Goal: Task Accomplishment & Management: Manage account settings

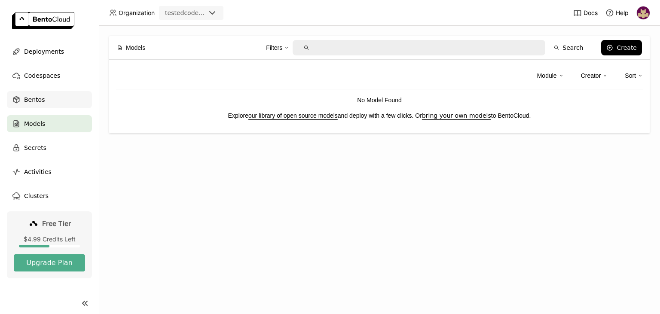
click at [43, 101] on div "Bentos" at bounding box center [49, 99] width 85 height 17
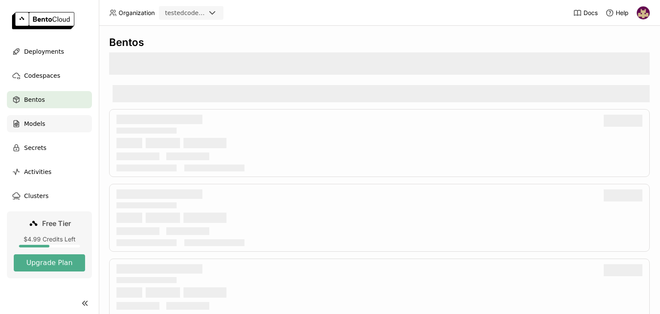
click at [33, 124] on span "Models" at bounding box center [34, 124] width 21 height 10
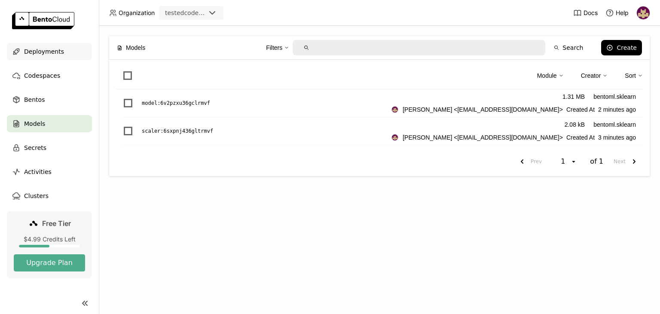
click at [39, 54] on span "Deployments" at bounding box center [44, 51] width 40 height 10
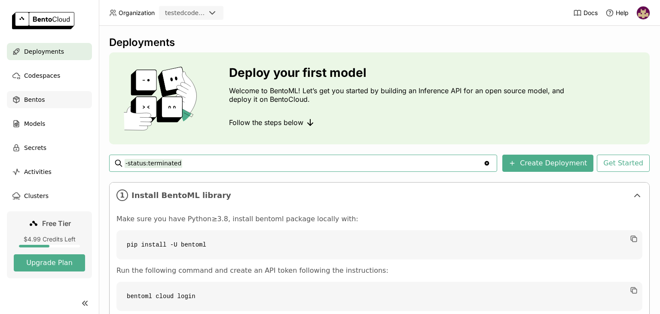
click at [40, 101] on span "Bentos" at bounding box center [34, 100] width 21 height 10
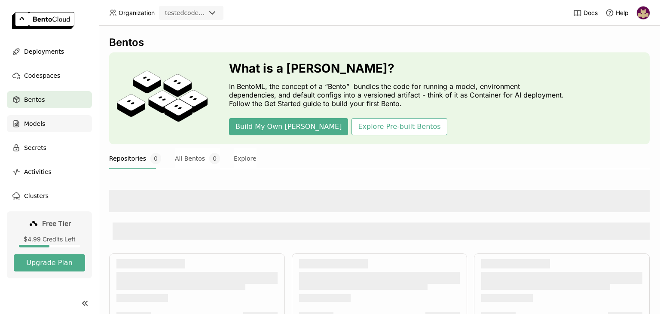
click at [32, 127] on span "Models" at bounding box center [34, 124] width 21 height 10
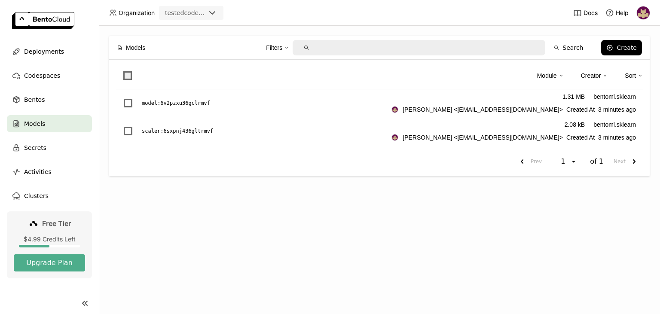
click at [128, 75] on span at bounding box center [127, 75] width 9 height 9
click at [122, 70] on input "checkbox" at bounding box center [122, 70] width 0 height 0
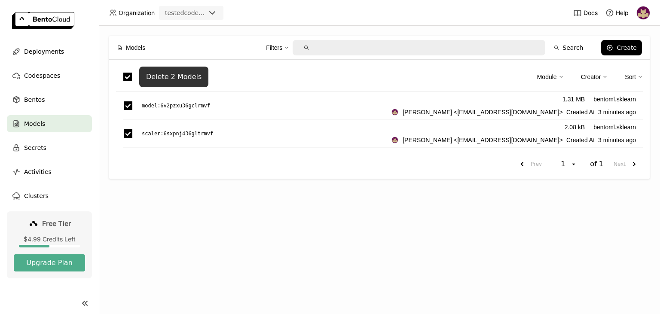
click at [177, 79] on div "Delete 2 Models" at bounding box center [173, 77] width 55 height 9
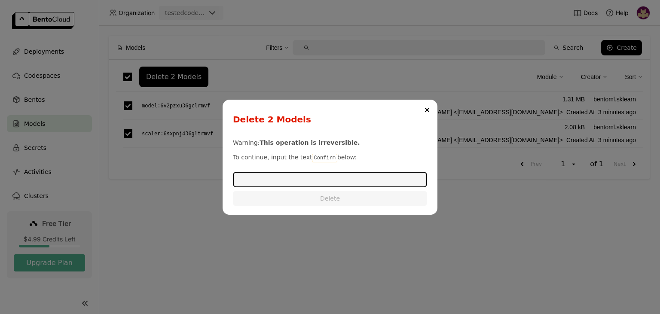
click at [318, 157] on code "Confirm" at bounding box center [324, 158] width 25 height 9
copy p "Confirm"
click at [314, 179] on input "dialog" at bounding box center [330, 180] width 192 height 14
paste input "Confirm"
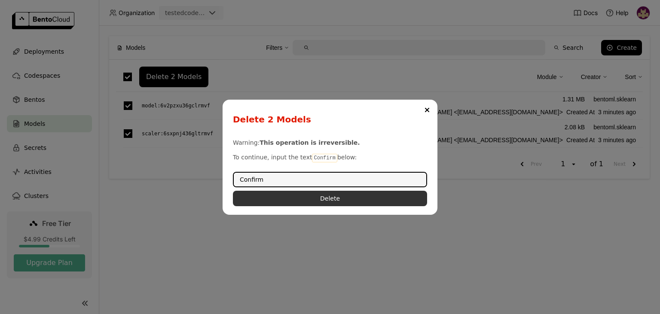
type input "Confirm"
click at [317, 195] on button "Delete" at bounding box center [330, 198] width 194 height 15
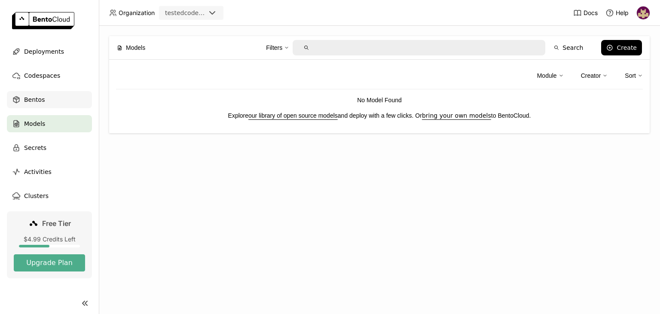
click at [44, 101] on div "Bentos" at bounding box center [49, 99] width 85 height 17
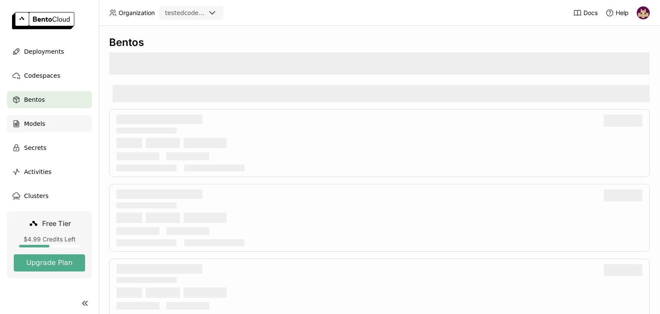
click at [42, 124] on span "Models" at bounding box center [34, 124] width 21 height 10
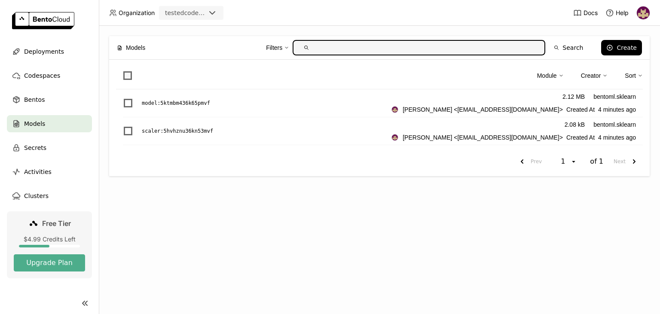
click at [126, 76] on span at bounding box center [127, 75] width 9 height 9
click at [122, 70] on input "checkbox" at bounding box center [122, 70] width 0 height 0
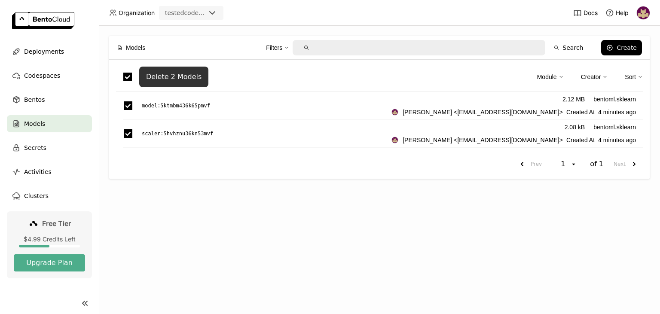
click at [170, 76] on div "Delete 2 Models" at bounding box center [173, 77] width 55 height 9
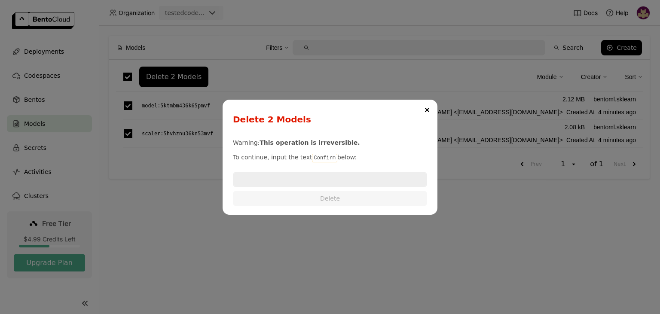
click at [322, 156] on code "Confirm" at bounding box center [324, 158] width 25 height 9
copy p "Confirm"
click at [318, 179] on input "dialog" at bounding box center [330, 180] width 192 height 14
paste input "Confirm"
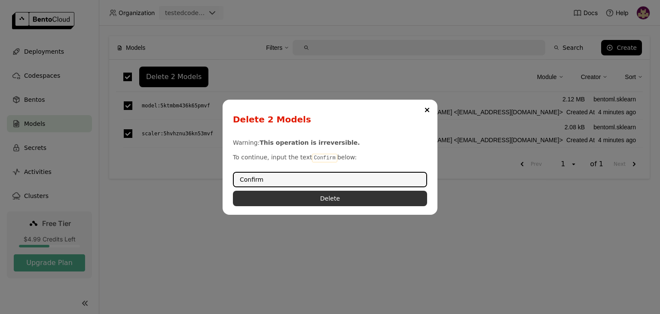
type input "Confirm"
click at [312, 197] on button "Delete" at bounding box center [330, 198] width 194 height 15
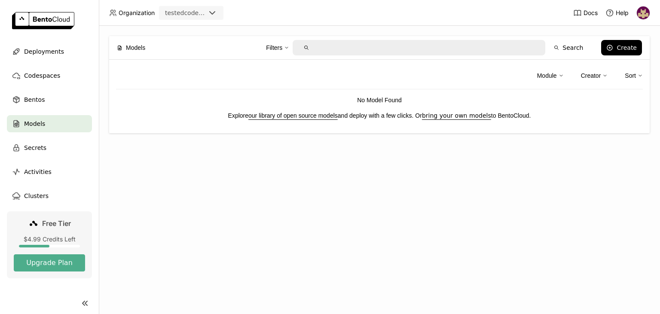
click at [310, 198] on div "Models Filters Search Create Module Creator Sort No Model Found Explore our lib…" at bounding box center [379, 170] width 561 height 288
